Goal: Information Seeking & Learning: Find specific fact

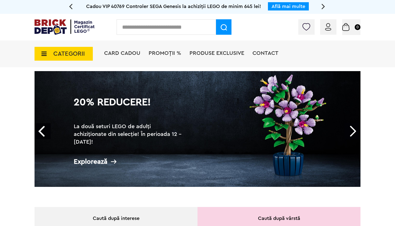
click at [356, 130] on link "Next" at bounding box center [352, 131] width 16 height 16
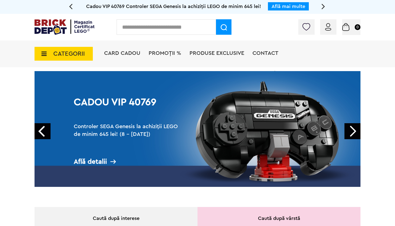
click at [61, 54] on span "CATEGORII" at bounding box center [68, 54] width 31 height 6
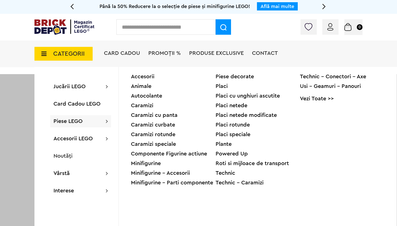
click at [150, 106] on div "Caramizi" at bounding box center [173, 106] width 85 height 6
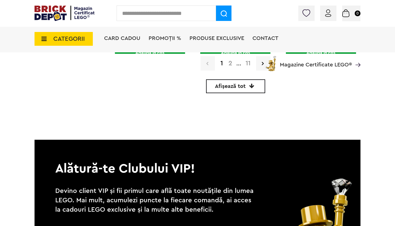
scroll to position [1752, 0]
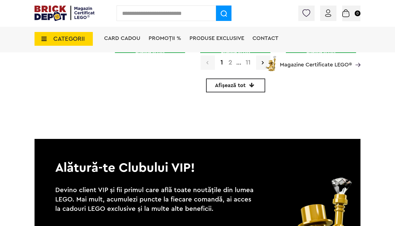
click at [225, 86] on span "Afișează tot" at bounding box center [230, 86] width 31 height 6
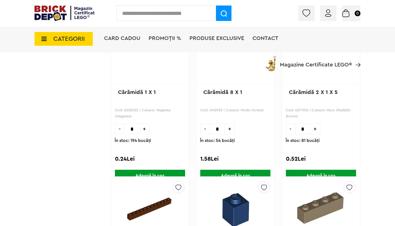
scroll to position [7842, 0]
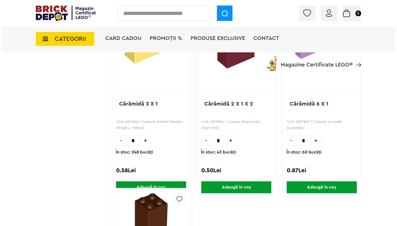
scroll to position [16355, 0]
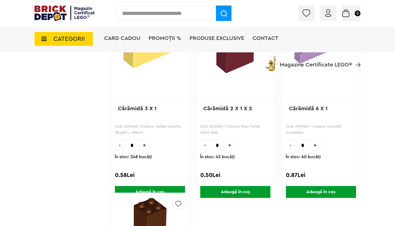
click at [78, 37] on span "CATEGORII" at bounding box center [68, 39] width 31 height 6
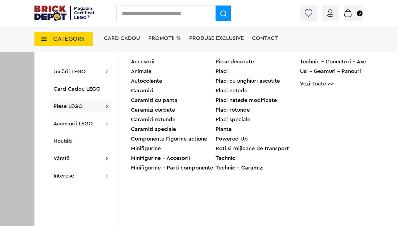
click at [238, 120] on div "Placi speciale" at bounding box center [258, 120] width 85 height 6
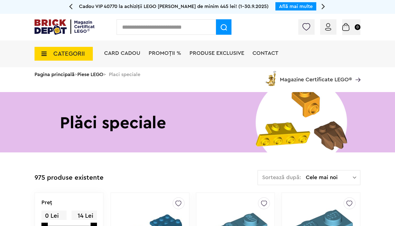
click at [61, 54] on span "CATEGORII" at bounding box center [68, 54] width 31 height 6
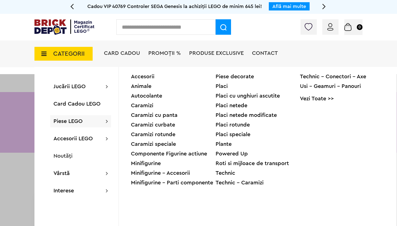
click at [135, 145] on div "Caramizi speciale" at bounding box center [173, 145] width 85 height 6
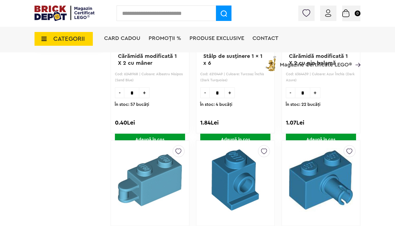
scroll to position [419, 0]
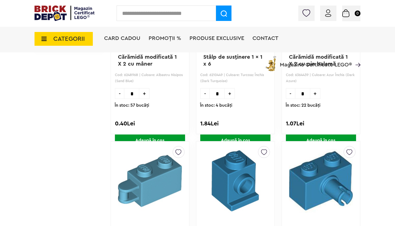
click at [239, 196] on img at bounding box center [235, 181] width 64 height 69
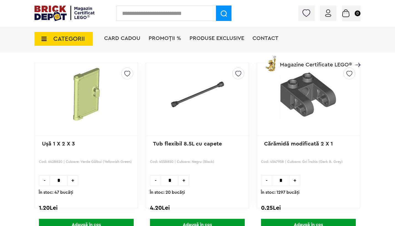
scroll to position [792, 0]
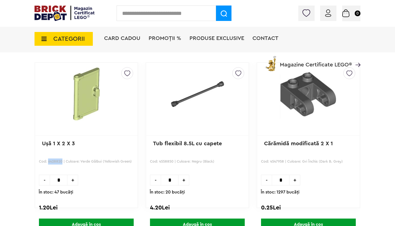
drag, startPoint x: 48, startPoint y: 161, endPoint x: 63, endPoint y: 162, distance: 14.4
click at [63, 162] on p "Cod: 6428820 | Culoare: Verde Gălbui (Yellowish Green)" at bounding box center [86, 165] width 95 height 12
copy p "6428820"
click at [87, 94] on img at bounding box center [86, 94] width 89 height 53
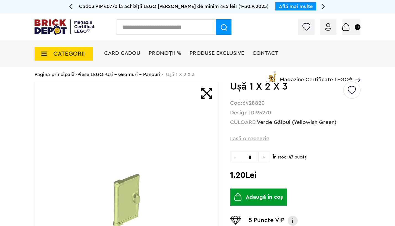
drag, startPoint x: 260, startPoint y: 113, endPoint x: 283, endPoint y: 113, distance: 23.2
click at [283, 113] on div "Design ID: 95270" at bounding box center [295, 112] width 130 height 5
copy div "95270"
